Goal: Navigation & Orientation: Find specific page/section

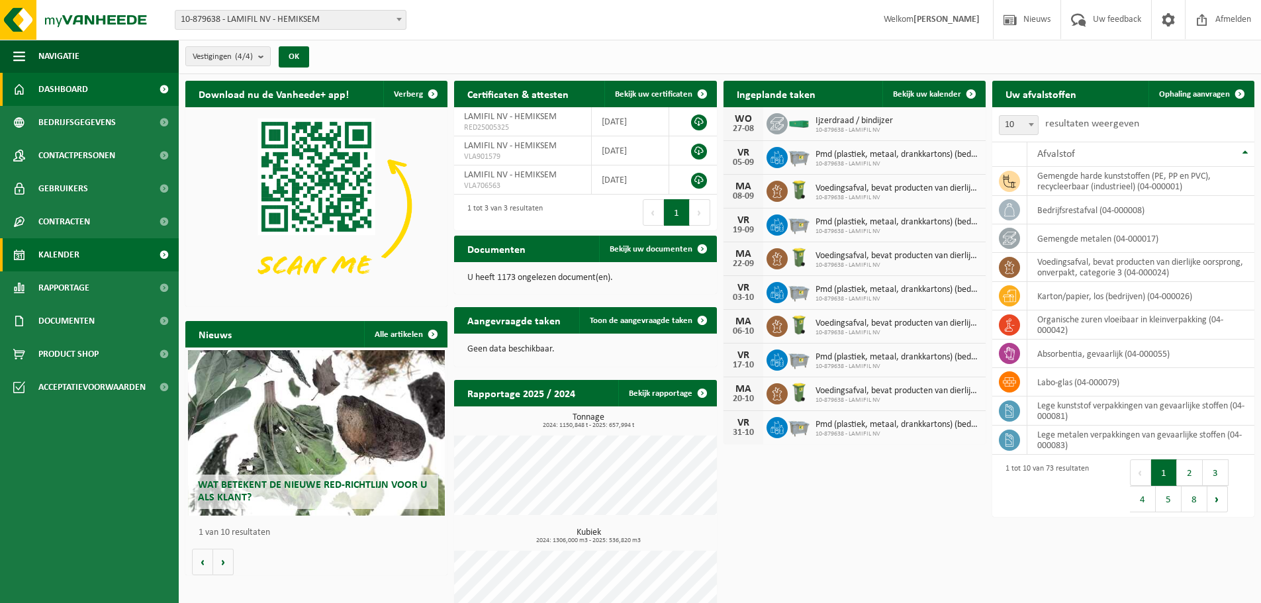
click at [69, 259] on span "Kalender" at bounding box center [58, 254] width 41 height 33
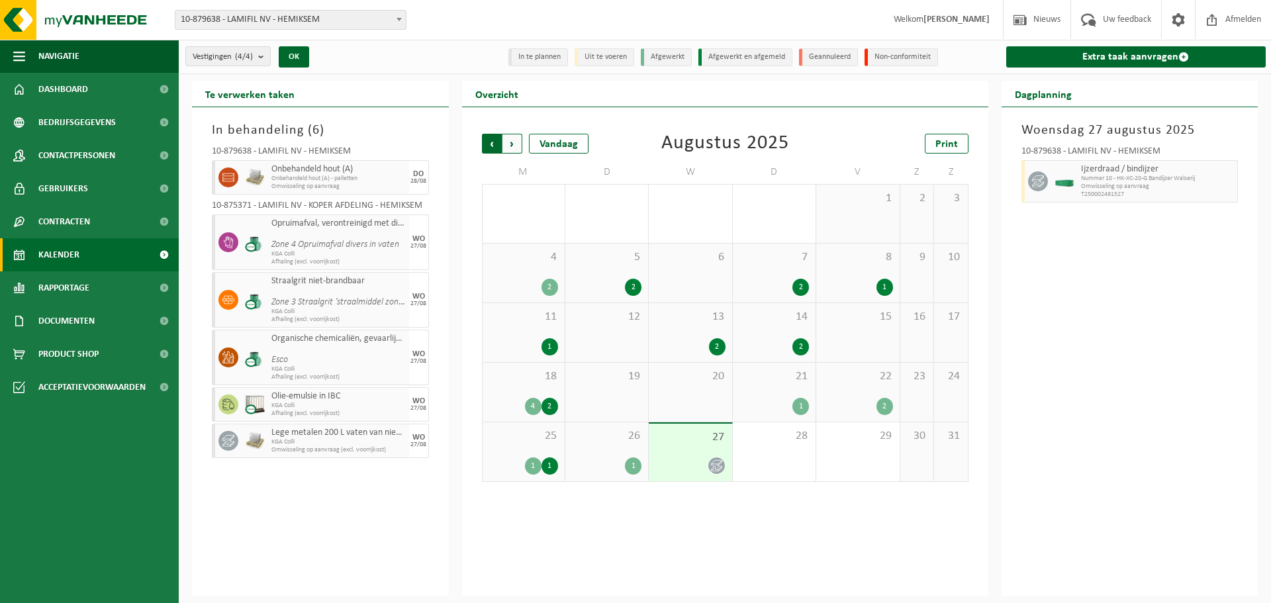
click at [514, 142] on span "Volgende" at bounding box center [512, 144] width 20 height 20
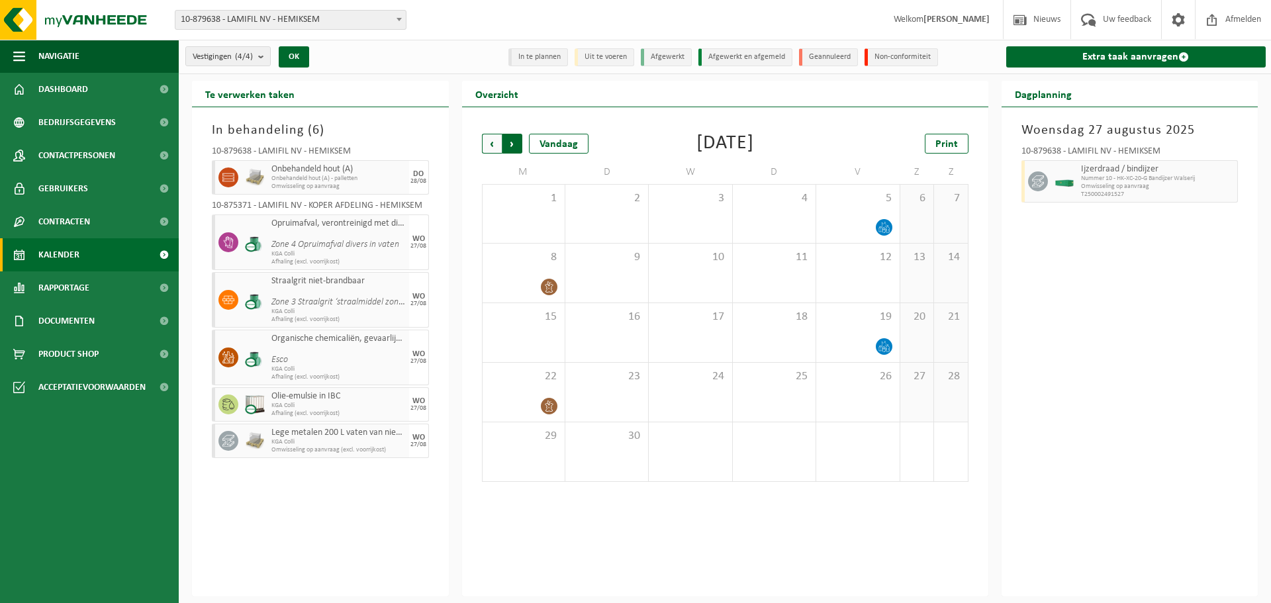
click at [493, 148] on span "Vorige" at bounding box center [492, 144] width 20 height 20
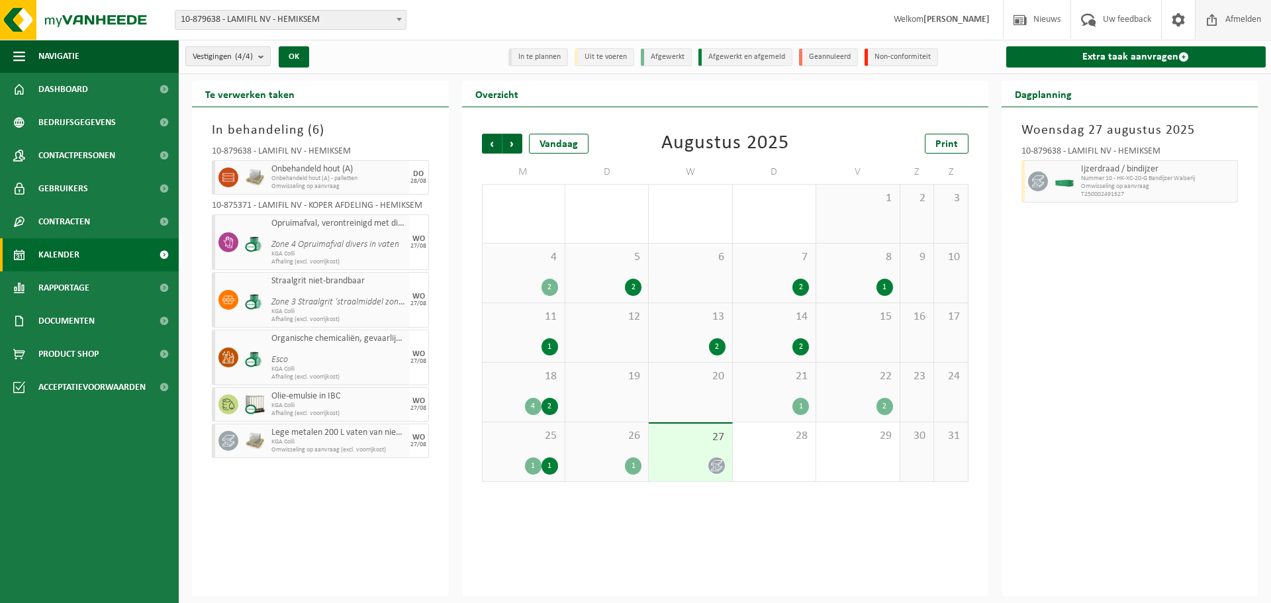
click at [1217, 18] on span at bounding box center [1212, 19] width 20 height 39
